Goal: Check status: Check status

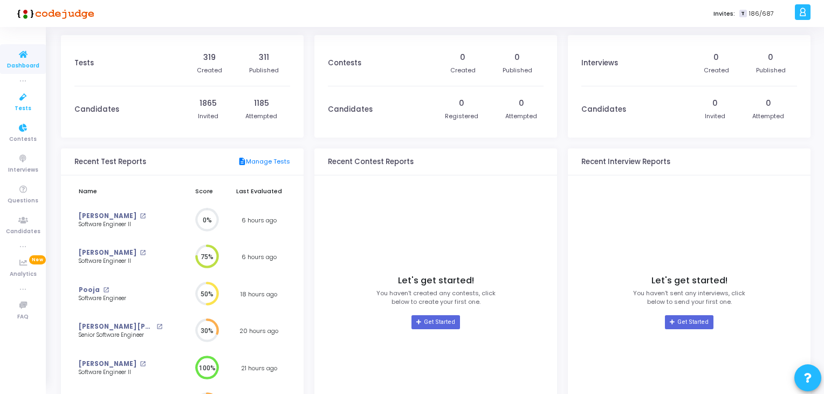
click at [17, 108] on span "Tests" at bounding box center [23, 108] width 17 height 9
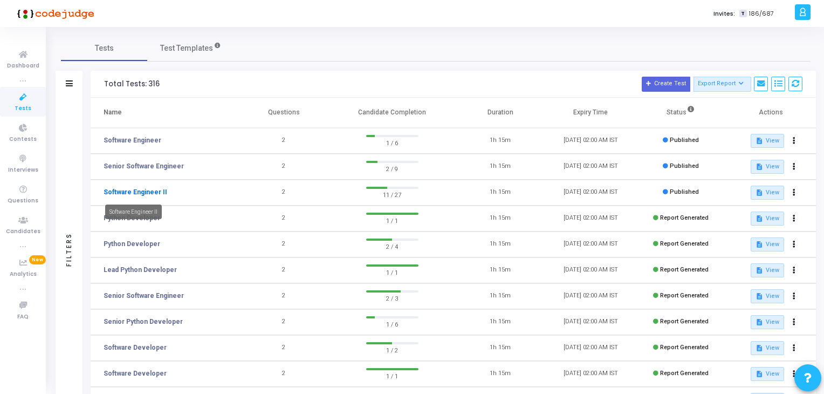
click at [123, 190] on link "Software Engineer II" at bounding box center [136, 192] width 64 height 10
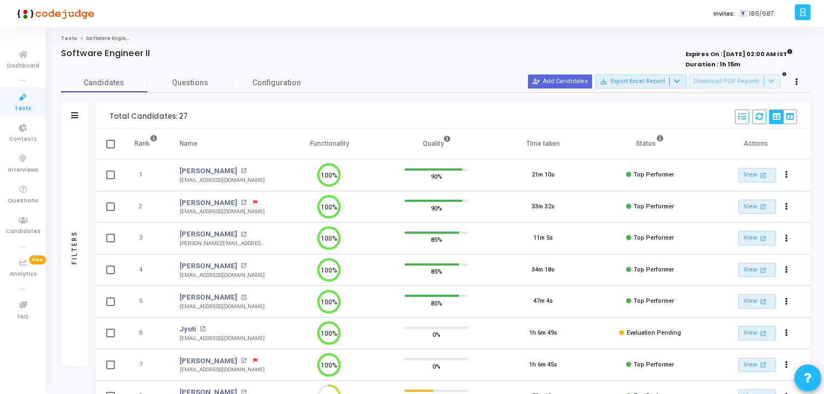
click at [12, 94] on icon at bounding box center [23, 97] width 23 height 13
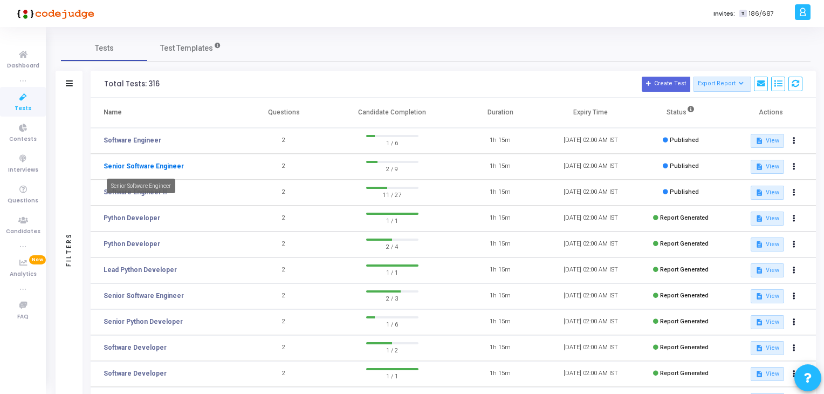
click at [160, 168] on link "Senior Software Engineer" at bounding box center [144, 166] width 80 height 10
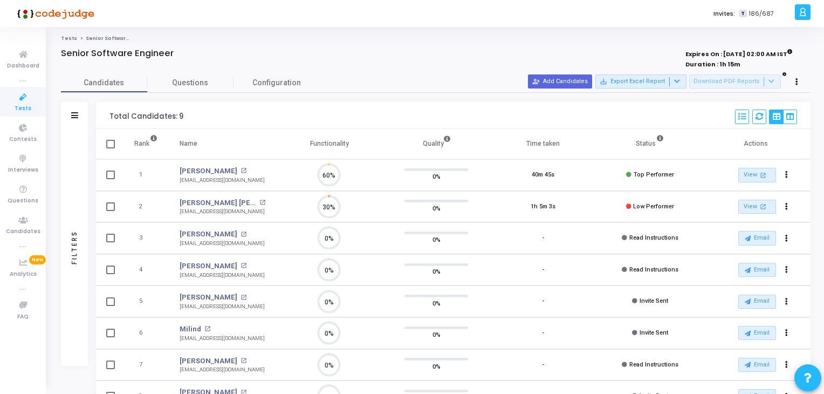
scroll to position [22, 28]
click at [206, 203] on link "[PERSON_NAME] [PERSON_NAME]" at bounding box center [218, 202] width 77 height 11
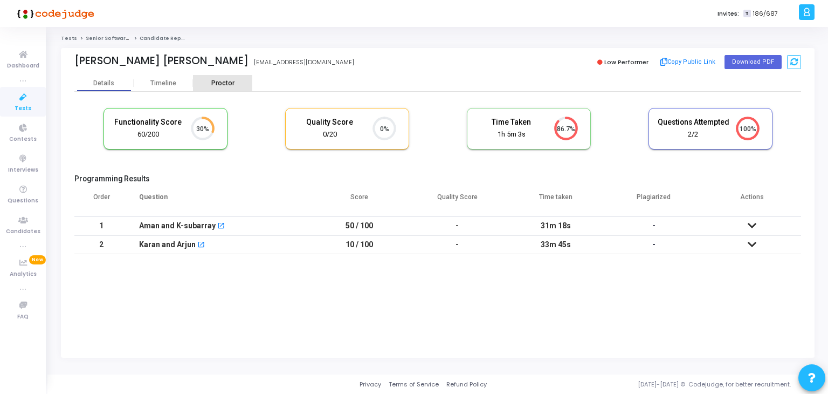
click at [226, 83] on div "Proctor" at bounding box center [222, 83] width 59 height 8
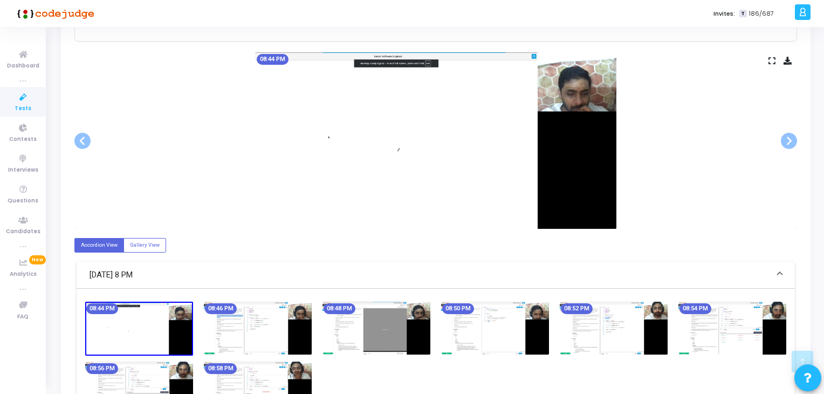
click at [653, 322] on img at bounding box center [614, 327] width 108 height 53
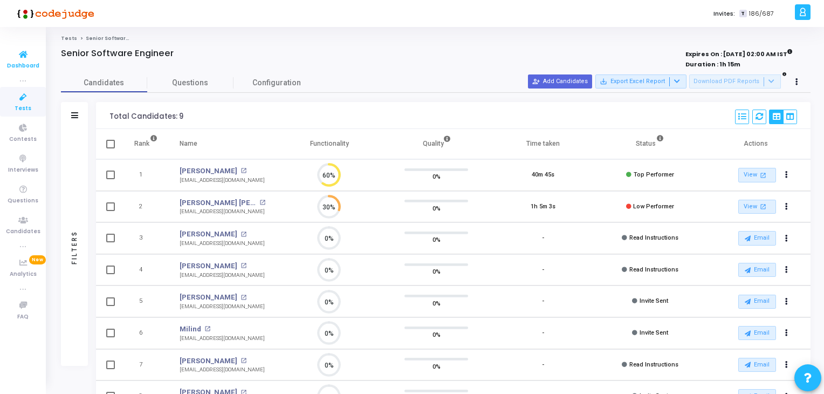
click at [6, 61] on link "Dashboard" at bounding box center [23, 59] width 46 height 30
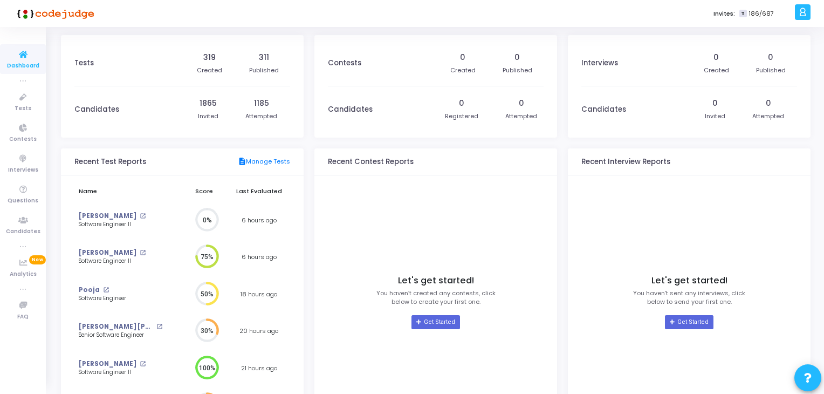
scroll to position [4, 5]
drag, startPoint x: 11, startPoint y: 50, endPoint x: 58, endPoint y: 37, distance: 49.2
click at [12, 50] on icon at bounding box center [23, 54] width 23 height 13
click at [24, 102] on icon at bounding box center [23, 97] width 23 height 13
